Goal: Navigation & Orientation: Go to known website

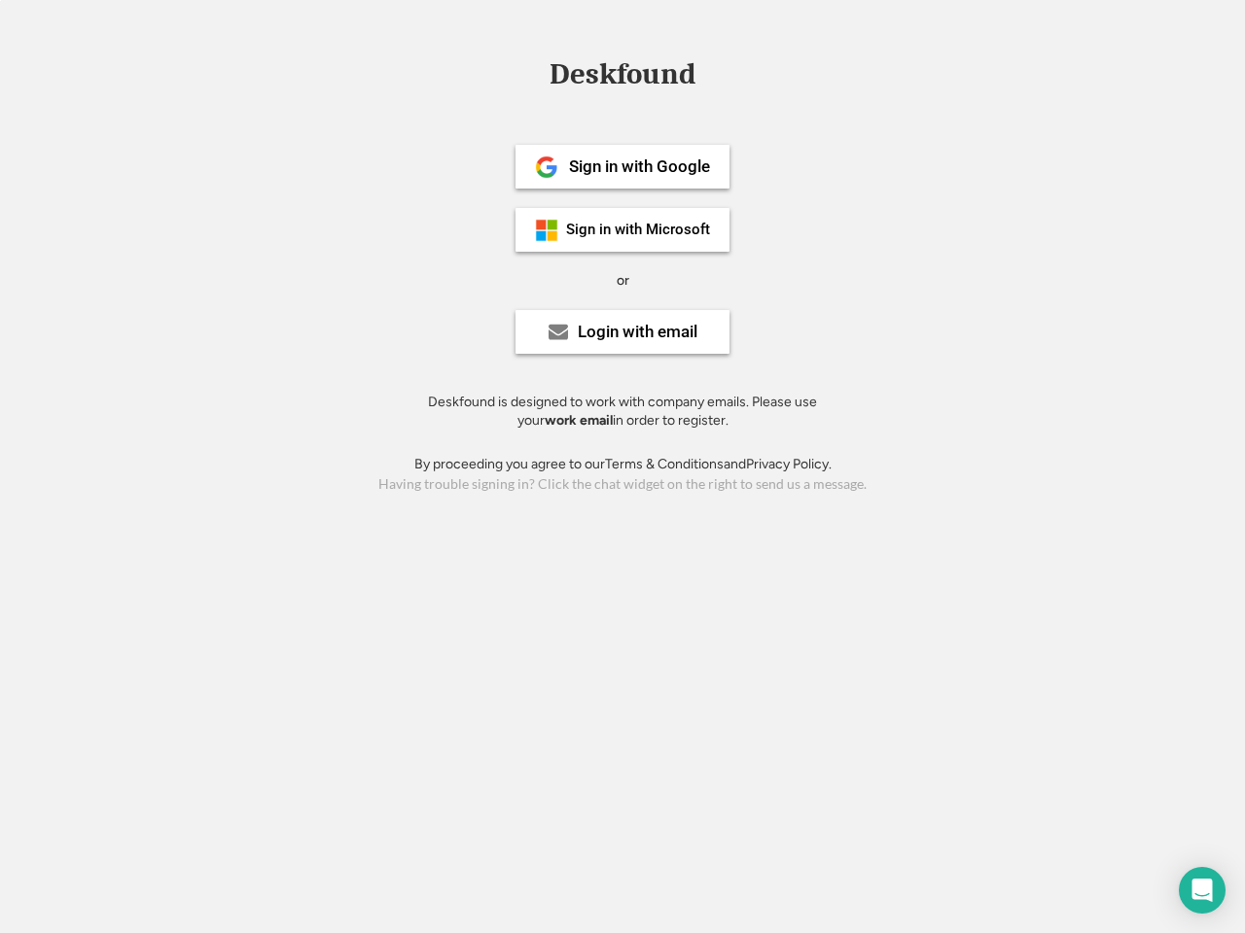
click at [622, 278] on div "or" at bounding box center [622, 280] width 13 height 19
click at [622, 78] on div "Deskfound" at bounding box center [622, 74] width 165 height 30
click at [532, 73] on div "Deskfound" at bounding box center [622, 77] width 1245 height 37
click at [622, 78] on div "Deskfound" at bounding box center [622, 74] width 165 height 30
click at [622, 280] on div "or" at bounding box center [622, 280] width 13 height 19
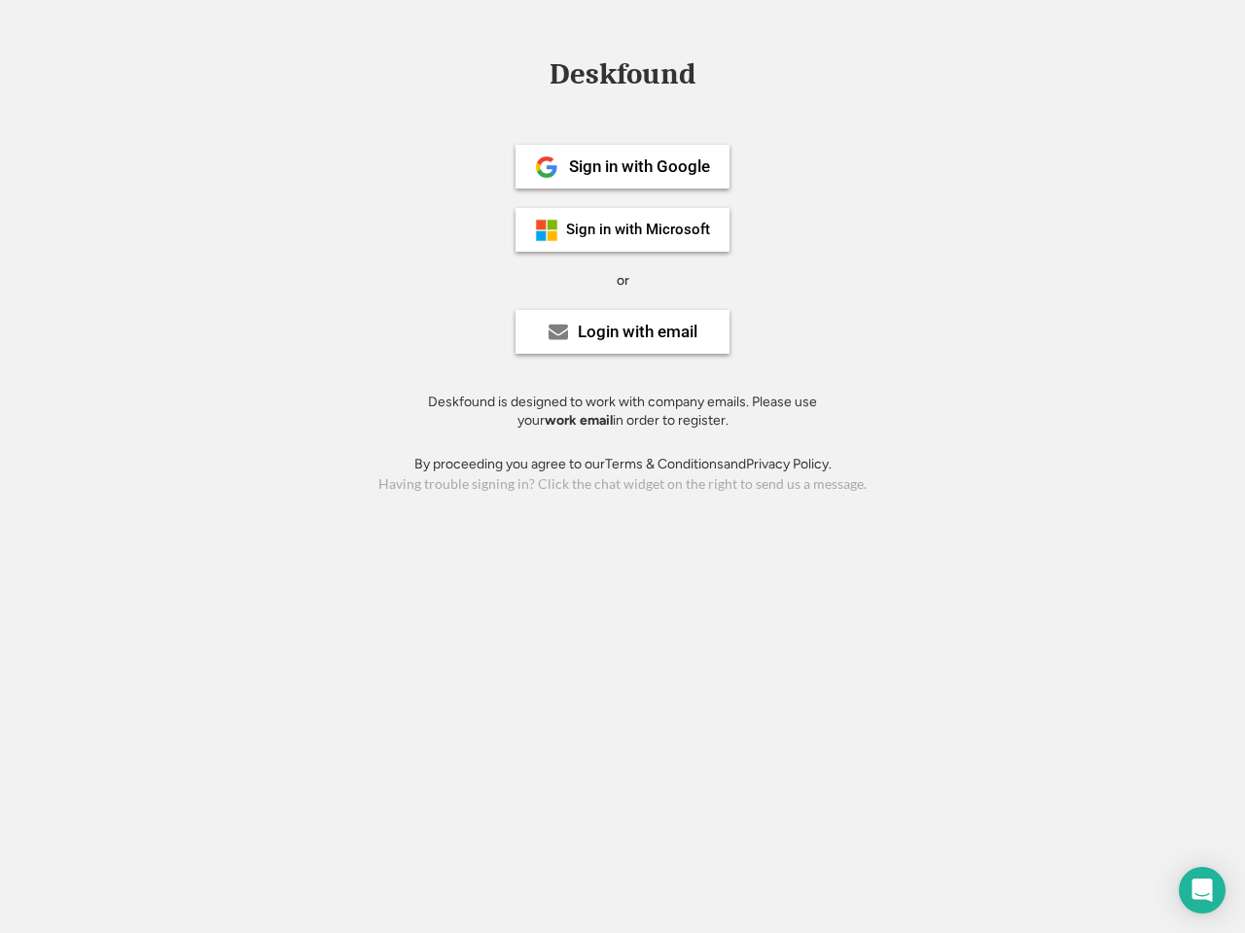
click at [622, 166] on div "Sign in with Google" at bounding box center [639, 166] width 141 height 17
click at [639, 166] on div "Sign in with Google" at bounding box center [639, 166] width 141 height 17
click at [546, 167] on img at bounding box center [546, 167] width 23 height 23
click at [622, 229] on div "Sign in with Microsoft" at bounding box center [638, 230] width 144 height 15
click at [639, 229] on div "Sign in with Microsoft" at bounding box center [638, 230] width 144 height 15
